Goal: Information Seeking & Learning: Compare options

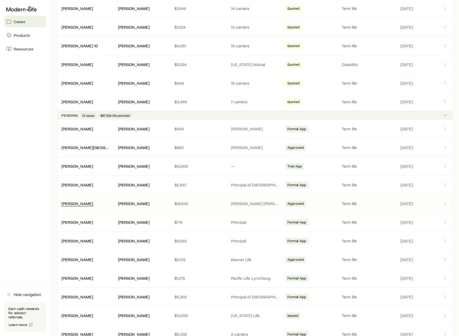
scroll to position [347, 0]
click at [78, 203] on link "[PERSON_NAME]" at bounding box center [78, 202] width 32 height 5
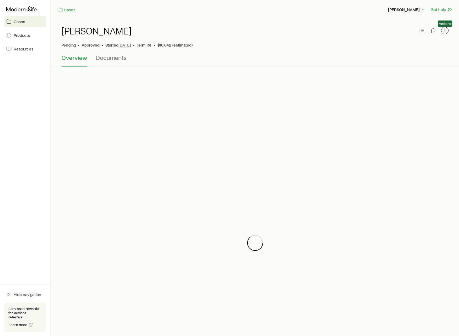
click at [444, 31] on icon "button" at bounding box center [444, 30] width 5 height 5
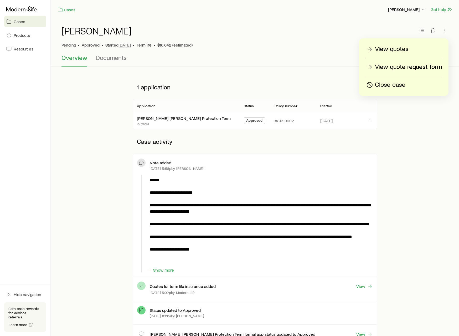
click at [397, 48] on p "View quotes" at bounding box center [392, 49] width 34 height 8
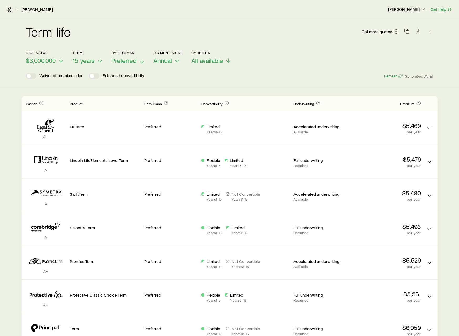
click at [143, 61] on icon at bounding box center [142, 61] width 6 height 6
click at [88, 61] on span "15 years" at bounding box center [84, 60] width 22 height 7
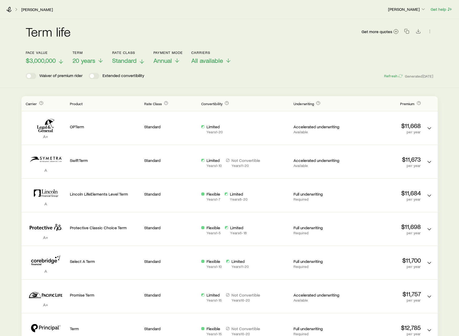
click at [61, 61] on icon at bounding box center [61, 61] width 6 height 6
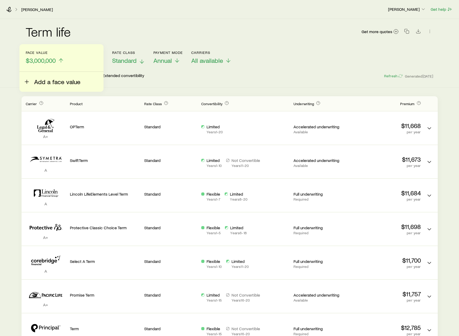
click at [54, 77] on button "Add a face value" at bounding box center [52, 79] width 57 height 14
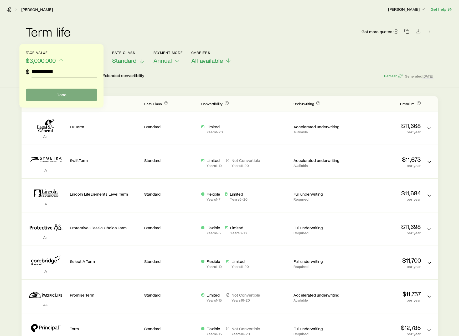
type input "*********"
click at [53, 97] on button "Done" at bounding box center [61, 95] width 71 height 13
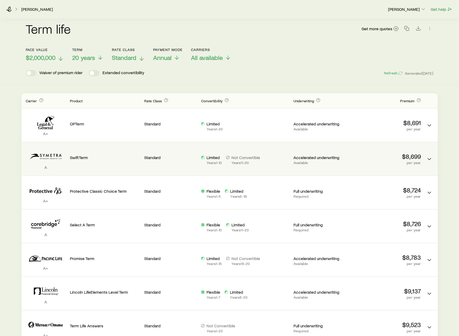
scroll to position [7, 0]
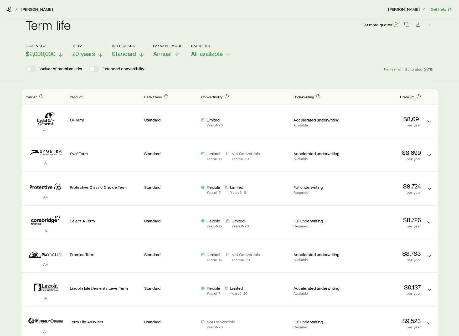
click at [91, 53] on span "20 years" at bounding box center [83, 53] width 23 height 7
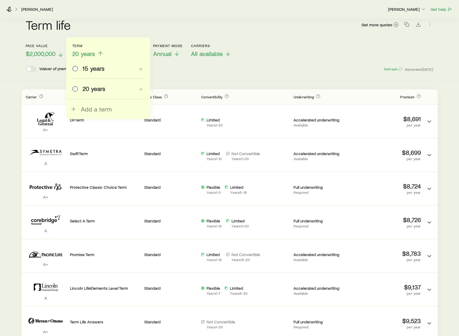
click at [84, 71] on span "15 years" at bounding box center [94, 68] width 22 height 7
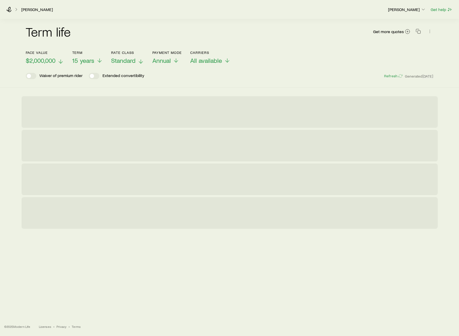
scroll to position [0, 0]
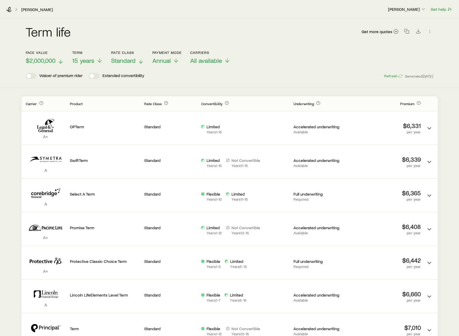
click at [137, 61] on p "Standard" at bounding box center [127, 60] width 33 height 7
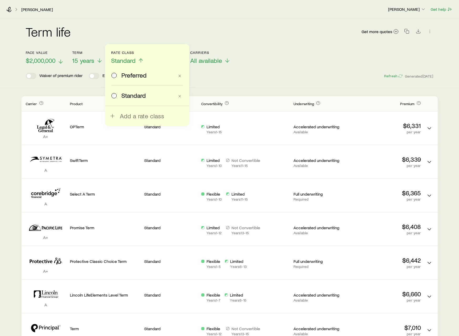
click at [134, 74] on span "Preferred" at bounding box center [133, 74] width 25 height 7
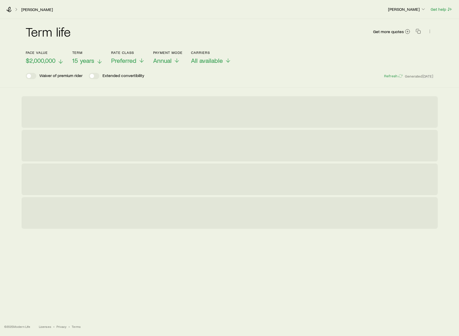
click at [82, 62] on span "15 years" at bounding box center [83, 60] width 22 height 7
click at [59, 60] on icon at bounding box center [61, 61] width 6 height 6
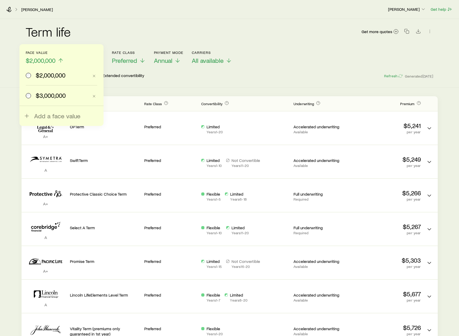
click at [56, 92] on span "$3,000,000" at bounding box center [51, 95] width 30 height 7
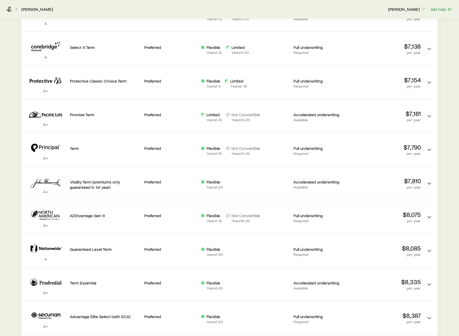
scroll to position [200, 0]
